Goal: Check status: Check status

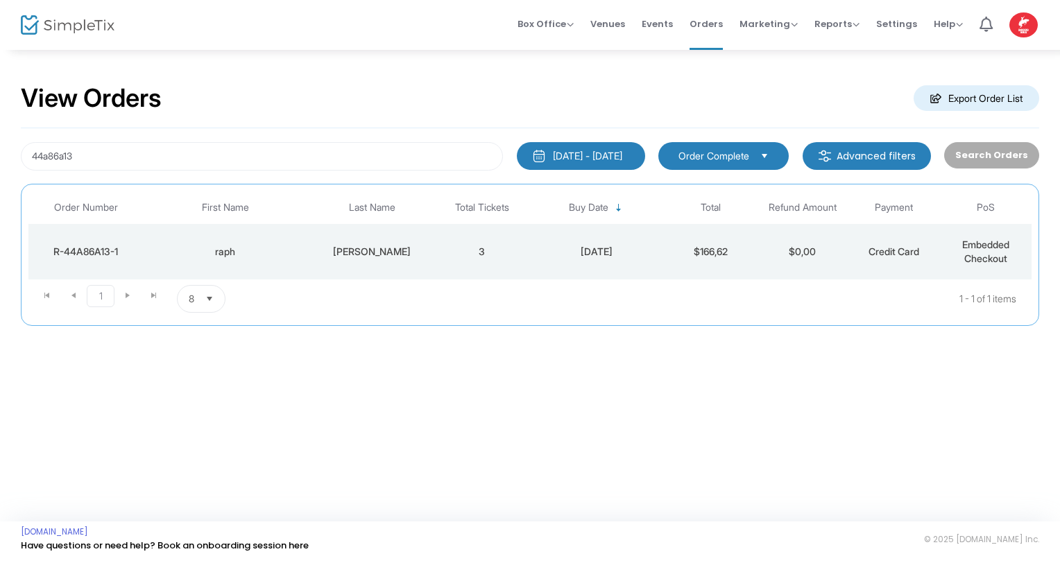
click at [123, 250] on div "R-44A86A13-1" at bounding box center [86, 252] width 108 height 14
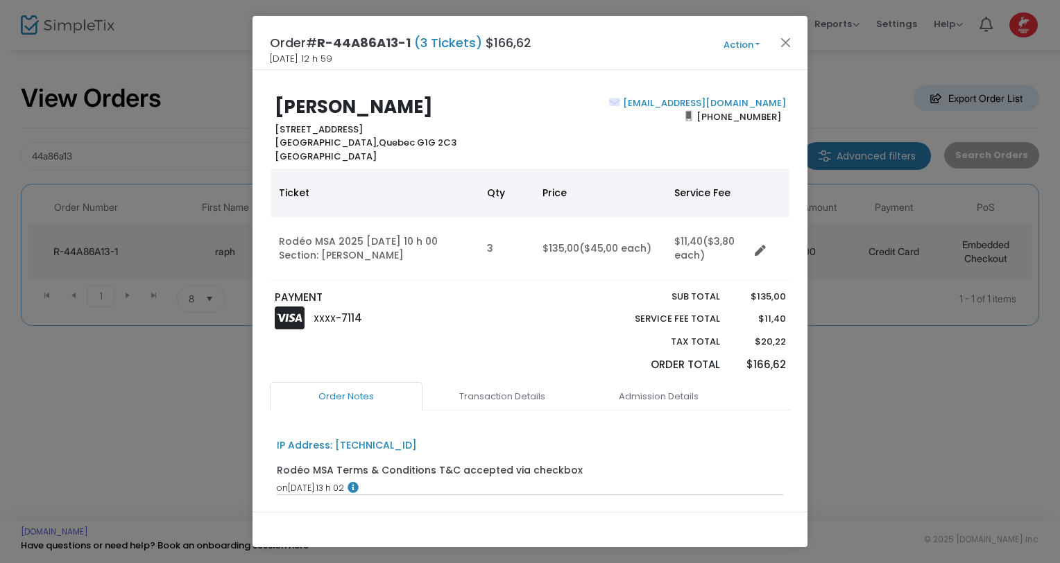
drag, startPoint x: 798, startPoint y: 297, endPoint x: 818, endPoint y: 403, distance: 108.0
click at [818, 403] on ngb-modal-window "Order# R-44A86A13-1 (3 Tickets) $166,62 [DATE] 12 h 59 Action Mark Admitted Edi…" at bounding box center [530, 281] width 1060 height 563
click at [680, 400] on link "Admission Details" at bounding box center [658, 396] width 153 height 29
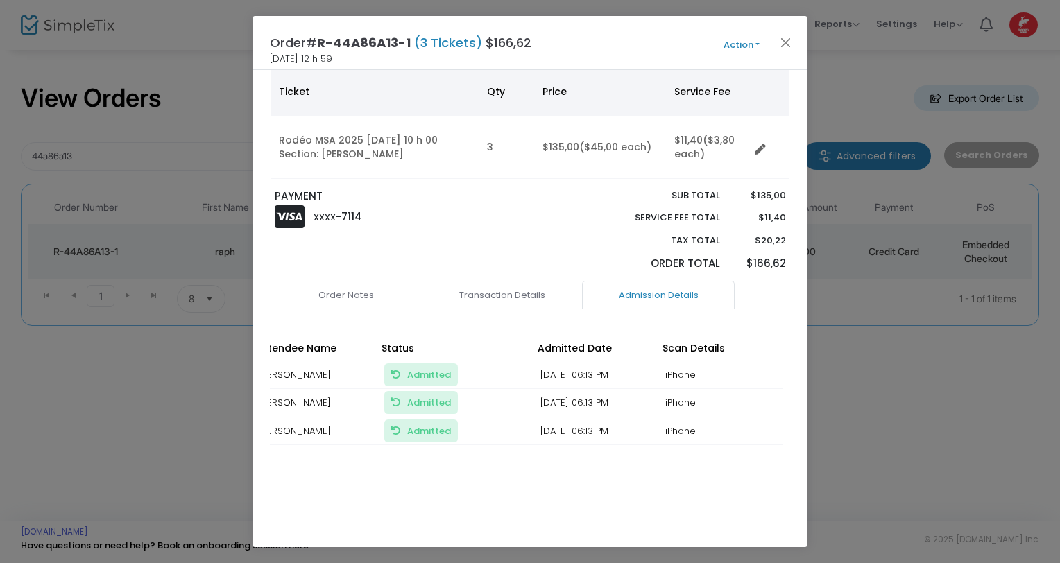
scroll to position [0, 162]
click at [778, 34] on button "Close" at bounding box center [786, 42] width 18 height 18
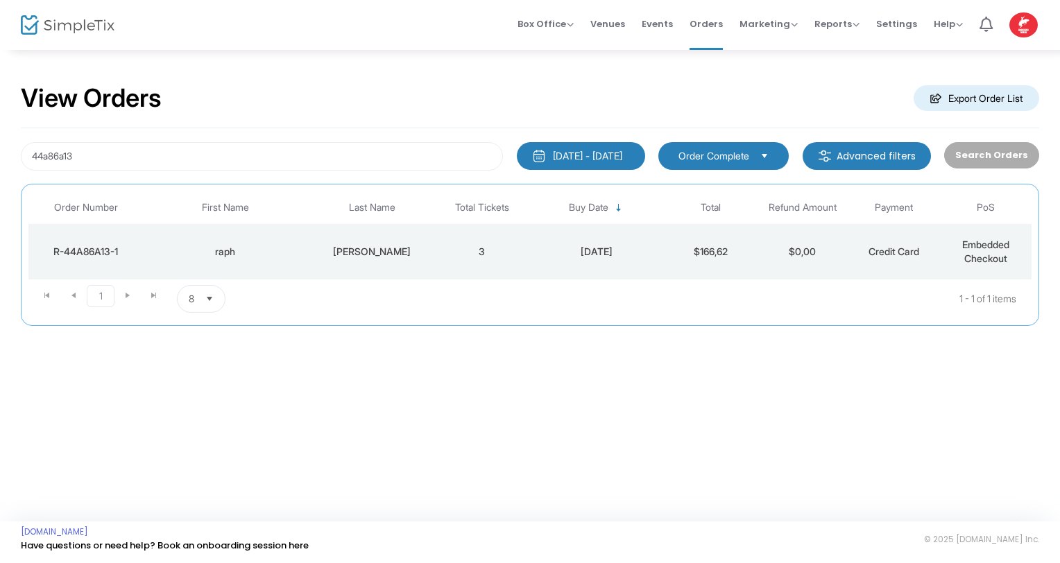
click at [338, 118] on div "View Orders Export Order List" at bounding box center [530, 98] width 1018 height 59
click at [314, 160] on input "44a86a13" at bounding box center [262, 156] width 482 height 28
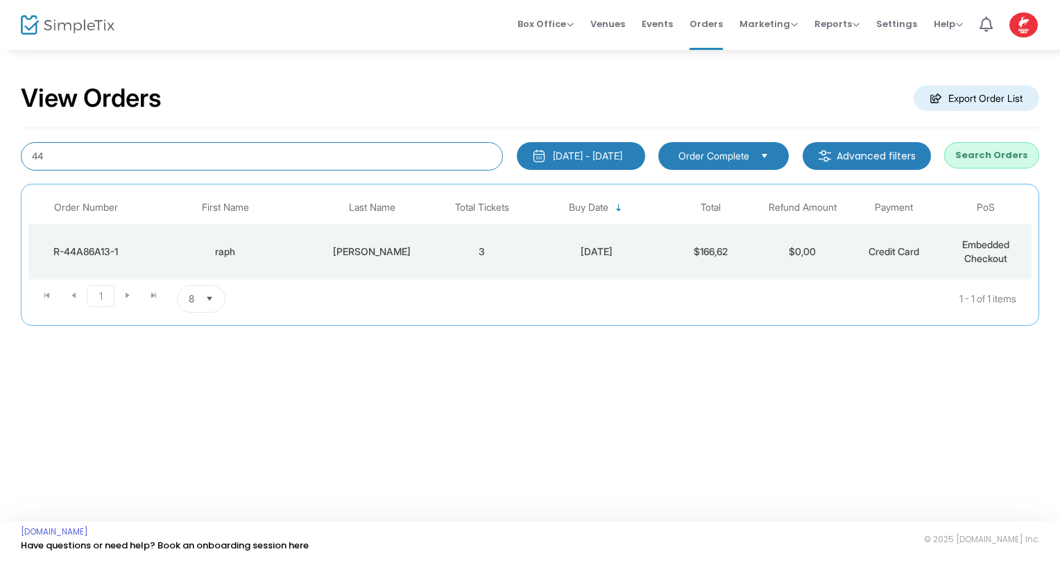
type input "4"
type input "50e3e566"
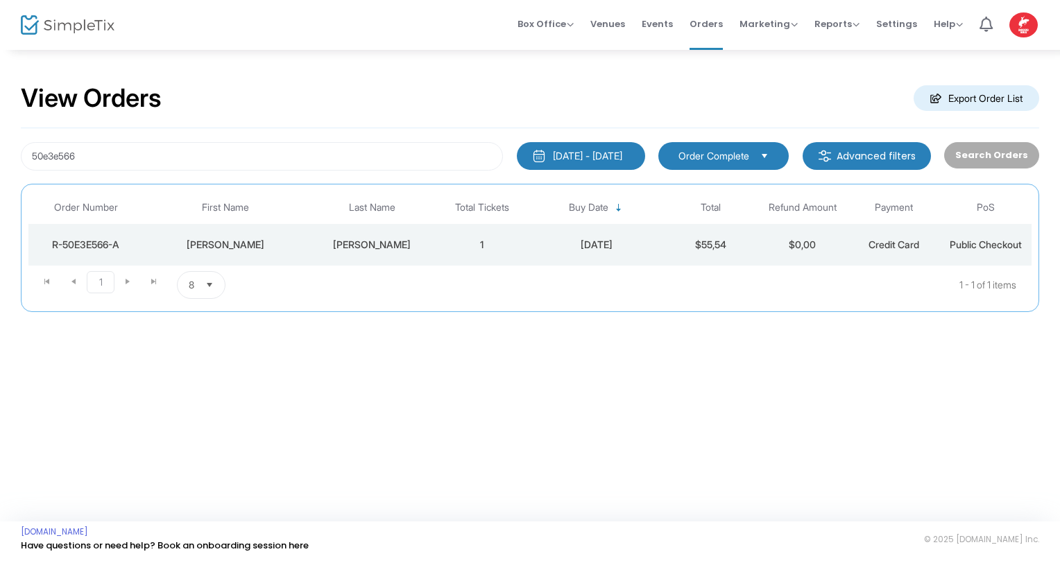
click at [128, 233] on td "R-50E3E566-A" at bounding box center [85, 245] width 114 height 42
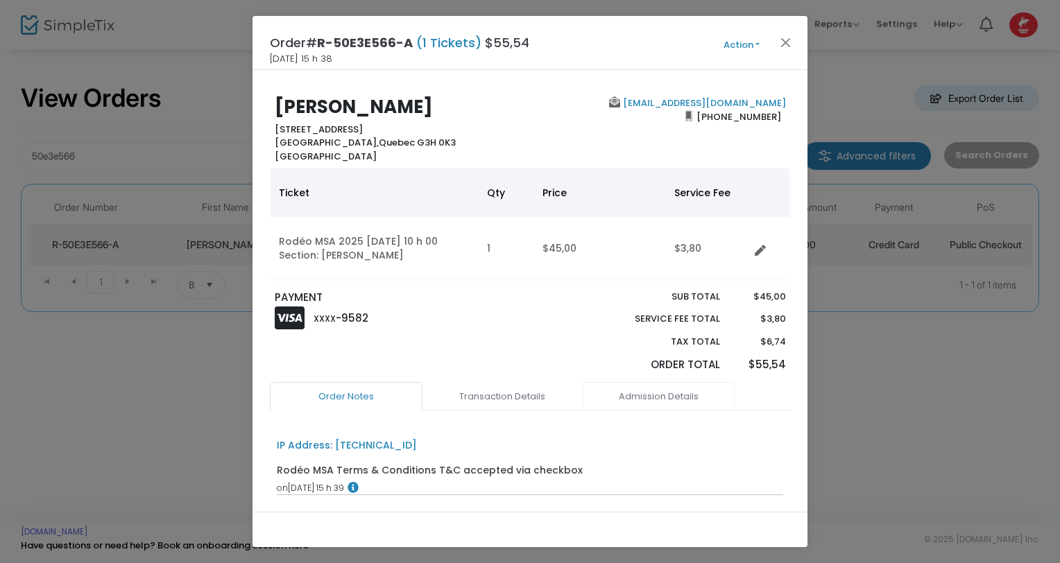
click at [668, 393] on link "Admission Details" at bounding box center [658, 396] width 153 height 29
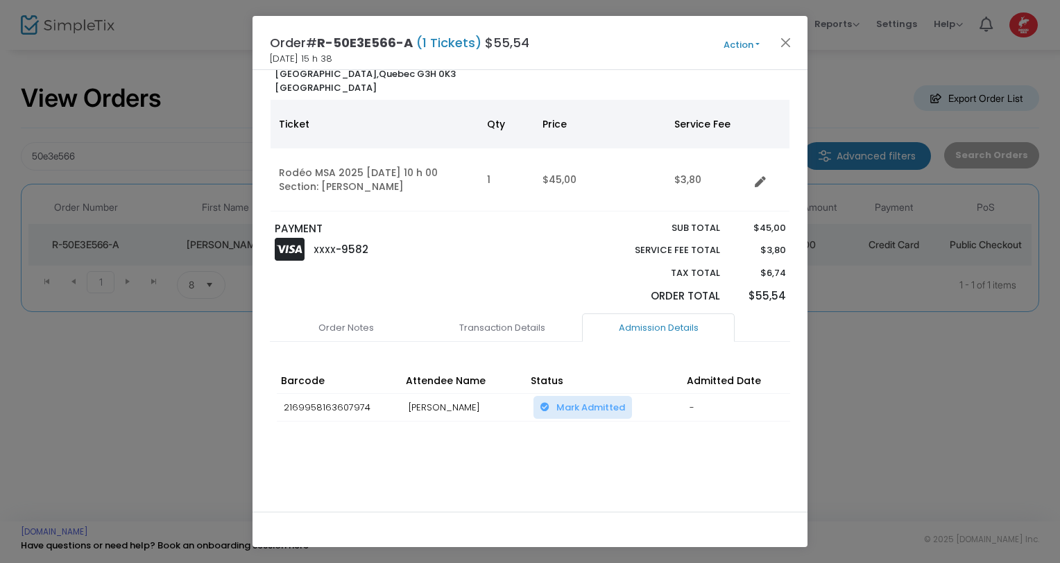
scroll to position [71, 0]
click at [618, 402] on span "Mark Admitted" at bounding box center [590, 407] width 69 height 13
